Goal: Task Accomplishment & Management: Manage account settings

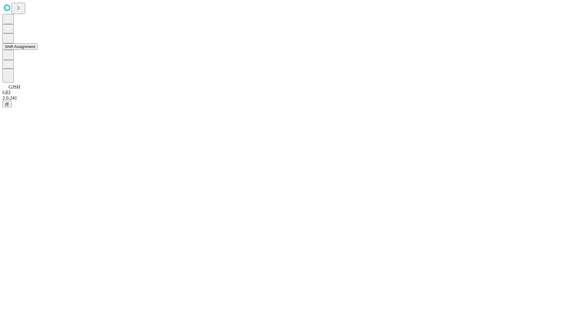
click at [38, 50] on button "Shift Assignment" at bounding box center [19, 46] width 35 height 6
